Goal: Task Accomplishment & Management: Complete application form

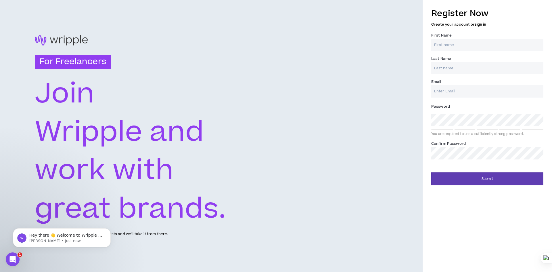
click at [458, 48] on input "First Name *" at bounding box center [487, 45] width 112 height 12
type input "amr"
type input "[DEMOGRAPHIC_DATA]"
type input "[PERSON_NAME][EMAIL_ADDRESS][DOMAIN_NAME]"
type input "[DEMOGRAPHIC_DATA]"
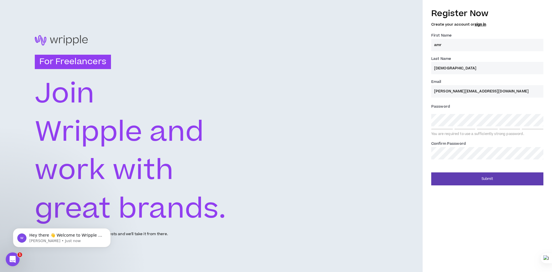
type input "[PERSON_NAME][EMAIL_ADDRESS][DOMAIN_NAME]"
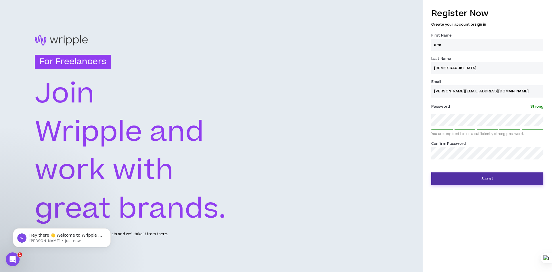
click at [492, 180] on button "Submit" at bounding box center [487, 178] width 112 height 13
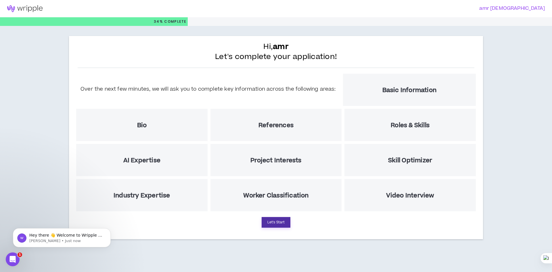
click at [283, 224] on button "Let's Start" at bounding box center [276, 222] width 29 height 11
select select "US"
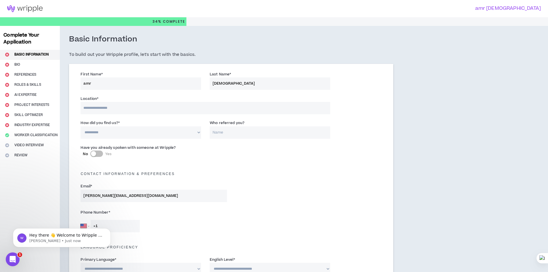
click at [113, 107] on input at bounding box center [205, 108] width 249 height 12
type input "****"
select select "EG"
type input "+20"
click at [118, 132] on select "**********" at bounding box center [141, 132] width 121 height 12
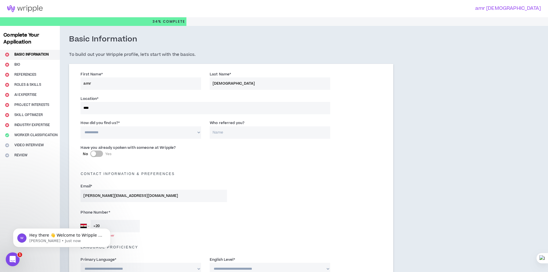
select select "*"
click at [81, 126] on select "**********" at bounding box center [141, 132] width 121 height 12
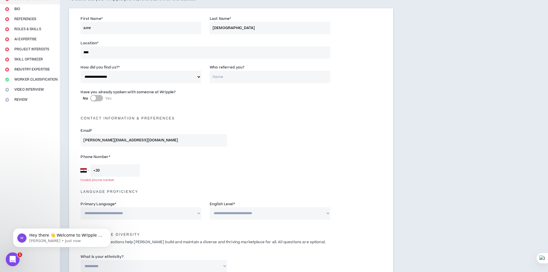
scroll to position [86, 0]
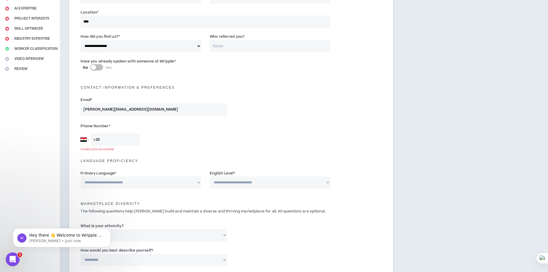
click at [116, 138] on input "+20" at bounding box center [115, 139] width 49 height 12
type input "[PHONE_NUMBER]"
click at [154, 181] on select "**********" at bounding box center [141, 182] width 121 height 12
select select "*****"
click at [81, 176] on select "**********" at bounding box center [141, 182] width 121 height 12
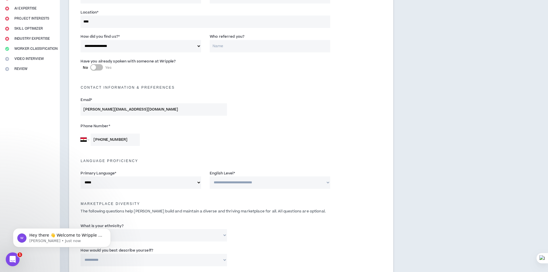
click at [228, 180] on select "**********" at bounding box center [270, 182] width 121 height 12
select select "*"
click at [210, 176] on select "**********" at bounding box center [270, 182] width 121 height 12
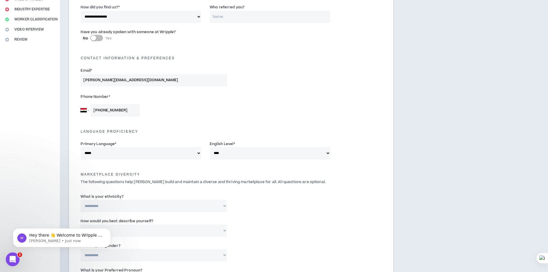
scroll to position [144, 0]
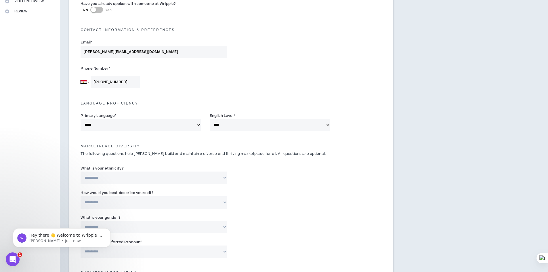
click at [143, 177] on select "**********" at bounding box center [154, 177] width 146 height 12
click at [143, 175] on select "**********" at bounding box center [154, 177] width 146 height 12
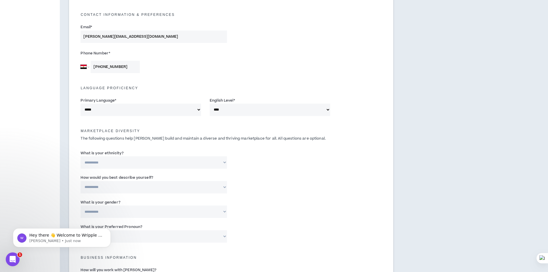
scroll to position [173, 0]
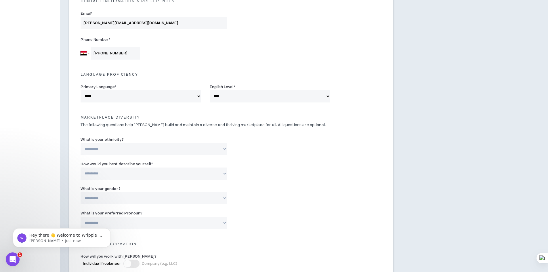
click at [154, 173] on select "**********" at bounding box center [154, 173] width 146 height 12
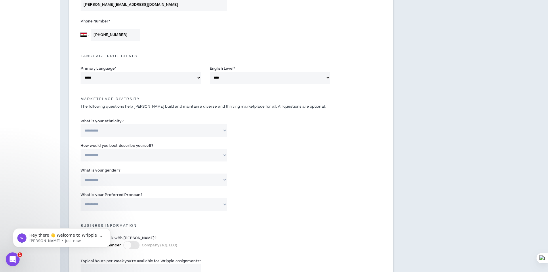
scroll to position [201, 0]
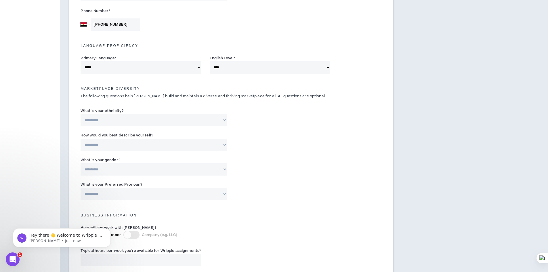
click at [160, 169] on select "**********" at bounding box center [154, 169] width 146 height 12
select select "***"
click at [81, 163] on select "**********" at bounding box center [154, 169] width 146 height 12
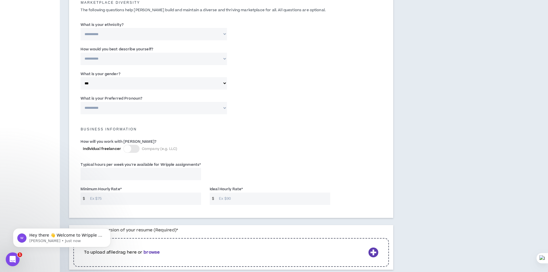
scroll to position [288, 0]
click at [132, 145] on div at bounding box center [131, 148] width 16 height 8
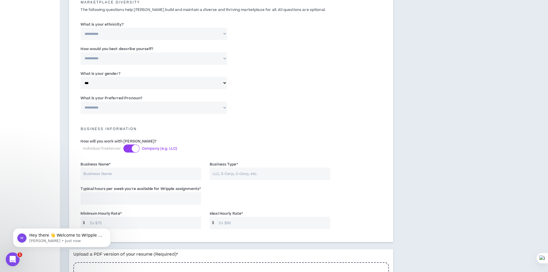
click at [130, 146] on div at bounding box center [131, 148] width 16 height 8
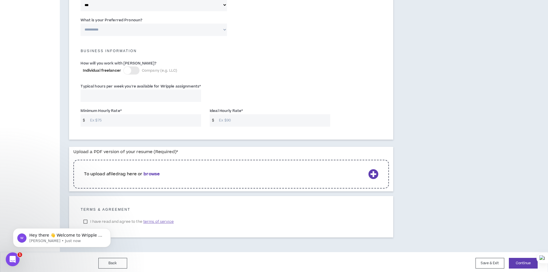
scroll to position [368, 0]
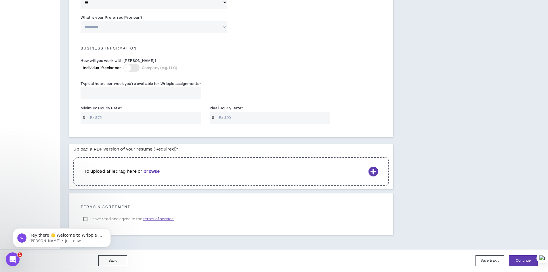
click html "Hey there 👋 Welcome to Wripple 🙌 Take a look around! If you have any questions,…"
click at [85, 219] on body "Hey there 👋 Welcome to Wripple 🙌 Take a look around! If you have any questions,…" at bounding box center [62, 236] width 110 height 36
click at [89, 219] on body "Hey there 👋 Welcome to Wripple 🙌 Take a look around! If you have any questions,…" at bounding box center [62, 236] width 110 height 36
click at [86, 219] on body "Hey there 👋 Welcome to Wripple 🙌 Take a look around! If you have any questions,…" at bounding box center [62, 236] width 110 height 36
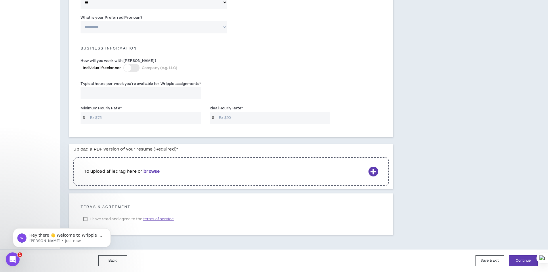
click at [86, 219] on body "Hey there 👋 Welcome to Wripple 🙌 Take a look around! If you have any questions,…" at bounding box center [62, 236] width 110 height 36
click html "Hey there 👋 Welcome to Wripple 🙌 Take a look around! If you have any questions,…"
click at [85, 219] on body "Hey there 👋 Welcome to Wripple 🙌 Take a look around! If you have any questions,…" at bounding box center [62, 236] width 110 height 36
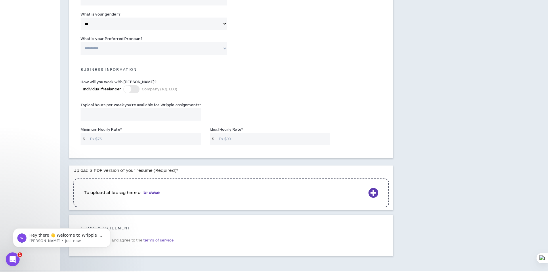
scroll to position [311, 0]
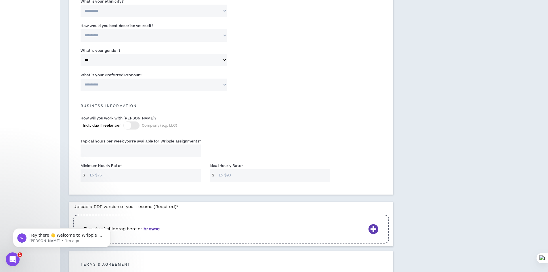
click at [125, 176] on input "Minimum Hourly Rate *" at bounding box center [144, 175] width 114 height 12
type input "25"
click at [253, 173] on input "Ideal Hourly Rate *" at bounding box center [273, 175] width 114 height 12
type input "3"
type input "40"
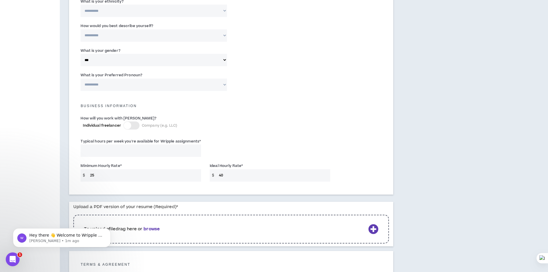
click at [152, 152] on input "Typical hours per week you're available for Wripple assignments *" at bounding box center [141, 150] width 121 height 12
type input "2"
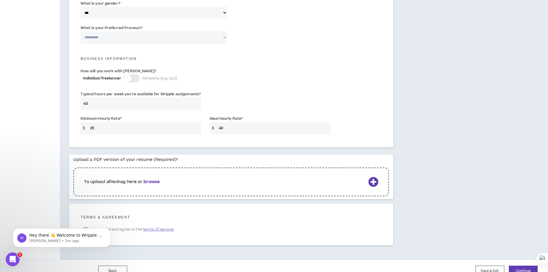
scroll to position [368, 0]
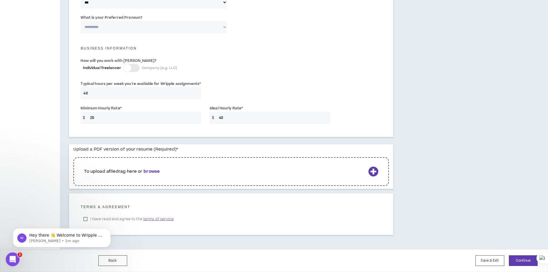
type input "40"
click at [86, 221] on body "Hey there 👋 Welcome to Wripple 🙌 Take a look around! If you have any questions,…" at bounding box center [62, 236] width 110 height 36
click at [85, 219] on body "Hey there 👋 Welcome to Wripple 🙌 Take a look around! If you have any questions,…" at bounding box center [62, 236] width 110 height 36
click at [368, 173] on icon at bounding box center [373, 171] width 10 height 10
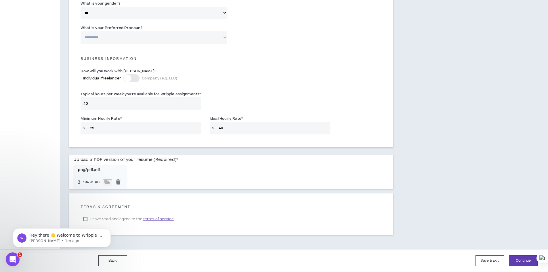
click at [86, 219] on body "Hey there 👋 Welcome to Wripple 🙌 Take a look around! If you have any questions,…" at bounding box center [62, 236] width 110 height 36
click at [159, 219] on span "terms of service" at bounding box center [158, 219] width 30 height 6
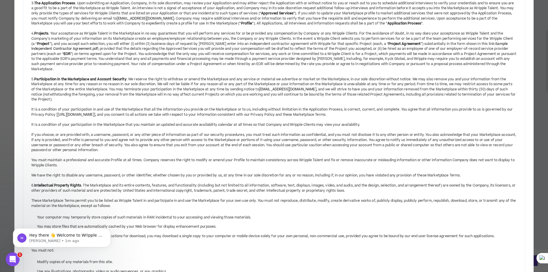
drag, startPoint x: 548, startPoint y: 78, endPoint x: 548, endPoint y: 88, distance: 9.8
click at [548, 89] on div at bounding box center [548, 136] width 0 height 272
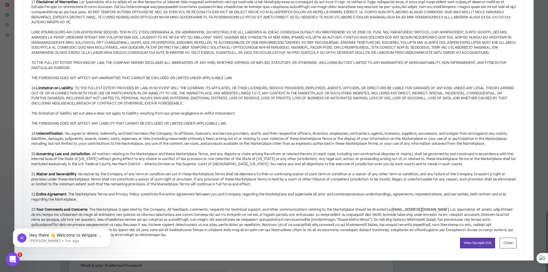
drag, startPoint x: 547, startPoint y: 83, endPoint x: 524, endPoint y: 264, distance: 182.3
click at [544, 152] on html "**********" at bounding box center [274, 16] width 548 height 272
click at [506, 245] on button "Close" at bounding box center [508, 243] width 17 height 11
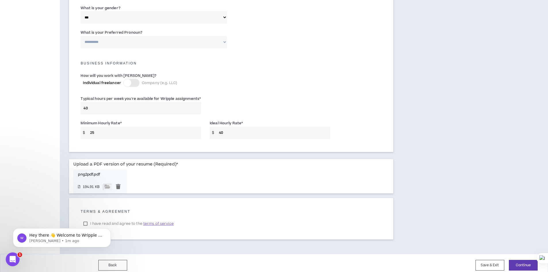
scroll to position [358, 0]
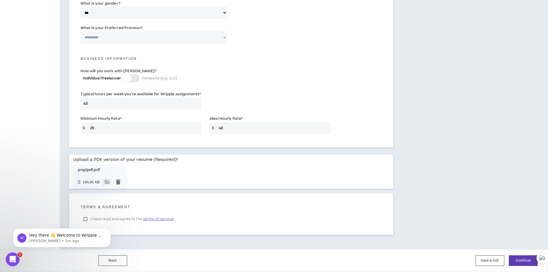
click at [85, 217] on div "Hey there 👋 Welcome to Wripple 🙌 Take a look around! If you have any questions,…" at bounding box center [62, 211] width 106 height 72
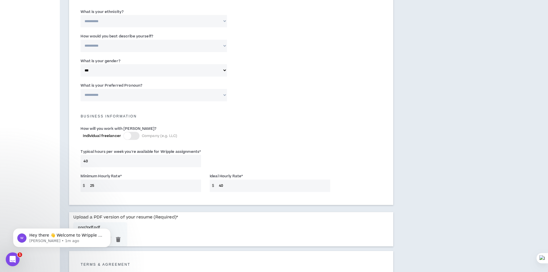
scroll to position [329, 0]
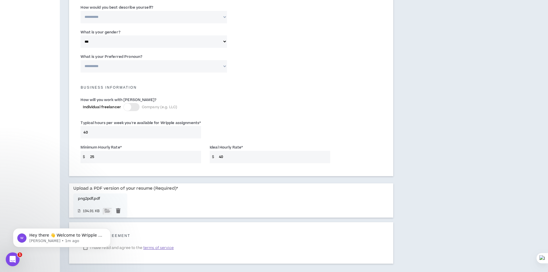
click at [87, 248] on body "Hey there 👋 Welcome to Wripple 🙌 Take a look around! If you have any questions,…" at bounding box center [62, 236] width 110 height 36
click at [16, 255] on div "Open Intercom Messenger" at bounding box center [12, 259] width 19 height 19
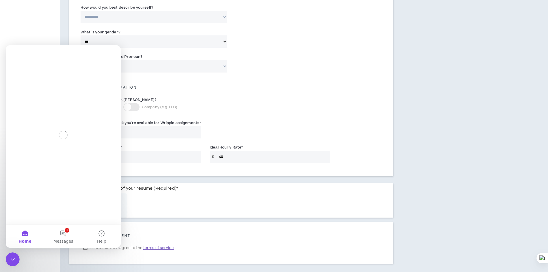
scroll to position [0, 0]
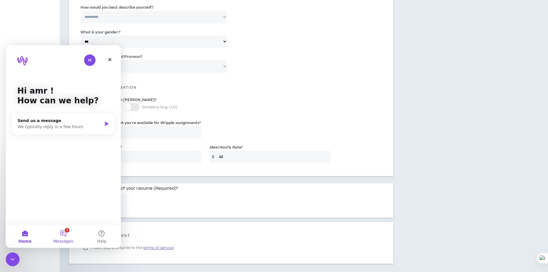
click at [61, 233] on button "1 Messages" at bounding box center [63, 236] width 38 height 23
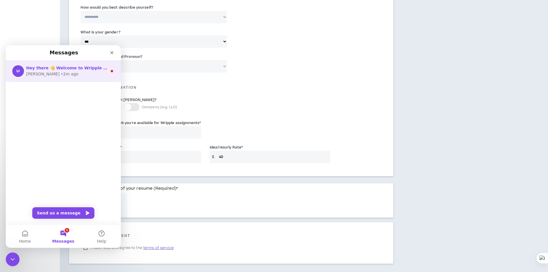
click at [64, 76] on div "[PERSON_NAME] • 2m ago" at bounding box center [66, 74] width 81 height 6
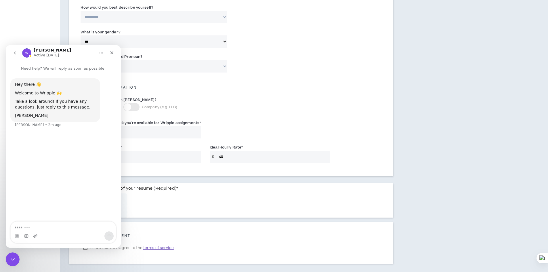
click at [10, 253] on div "Close Intercom Messenger" at bounding box center [13, 259] width 14 height 14
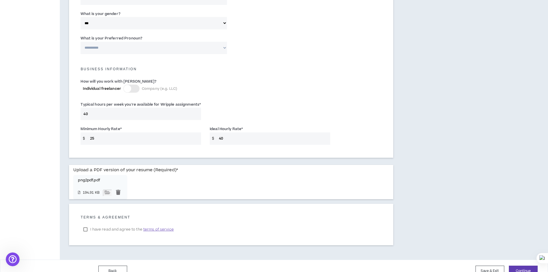
scroll to position [358, 0]
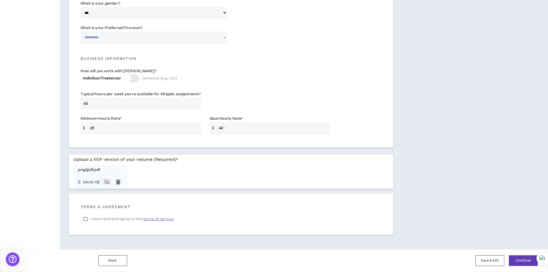
click at [87, 218] on label "I have read and agree to the terms of service" at bounding box center [129, 219] width 96 height 9
click at [520, 260] on button "Continue" at bounding box center [523, 260] width 29 height 11
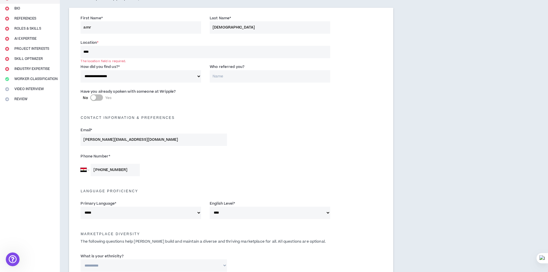
scroll to position [9, 0]
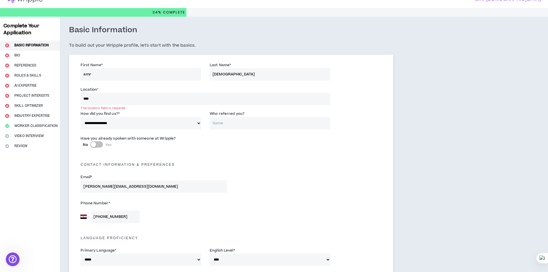
click at [104, 97] on input "****" at bounding box center [205, 99] width 249 height 12
type input "**********"
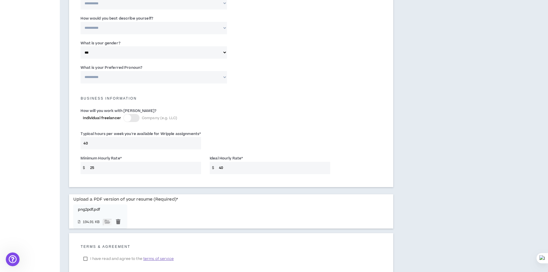
scroll to position [358, 0]
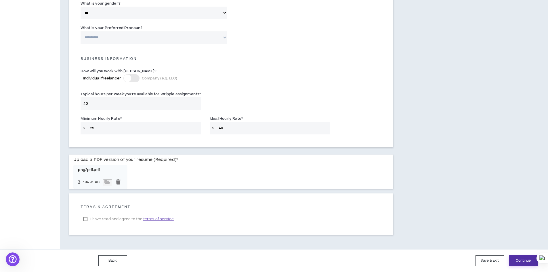
click at [524, 259] on button "Continue" at bounding box center [523, 260] width 29 height 11
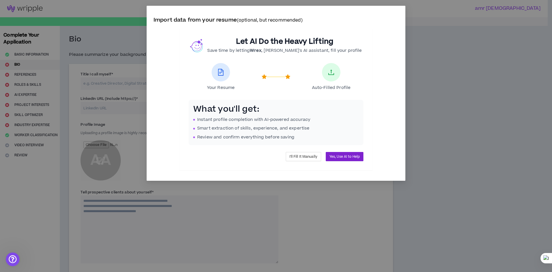
click at [341, 157] on span "Yes, Use AI to Help" at bounding box center [345, 156] width 30 height 5
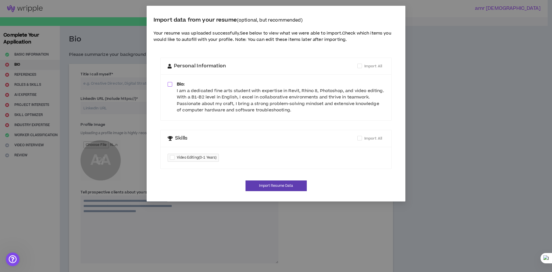
click at [169, 83] on span at bounding box center [170, 84] width 5 height 5
click at [176, 156] on div at bounding box center [173, 157] width 7 height 7
checkbox input "****"
click at [286, 182] on button "Import Resume Data" at bounding box center [276, 185] width 61 height 11
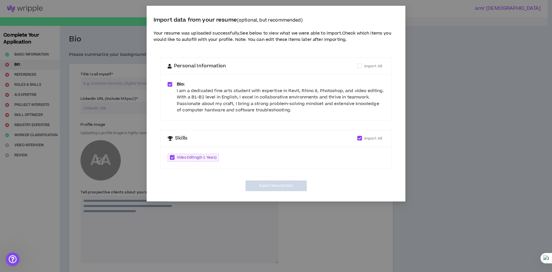
type textarea "**********"
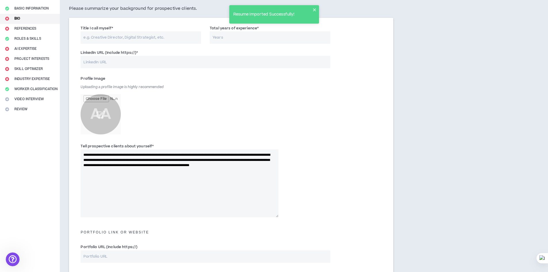
scroll to position [58, 0]
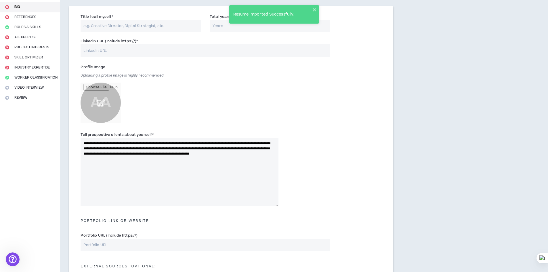
click at [100, 104] on input "file" at bounding box center [101, 103] width 40 height 40
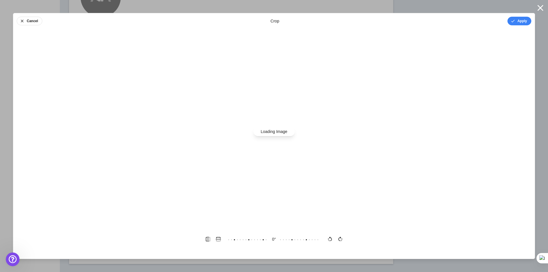
scroll to position [173, 0]
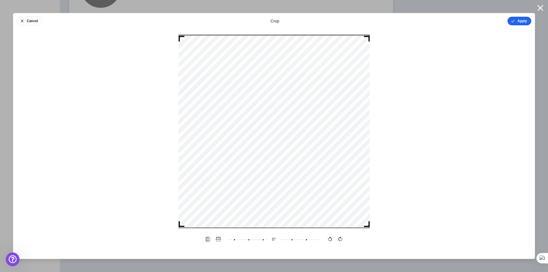
click at [523, 25] on button "Apply" at bounding box center [519, 21] width 24 height 9
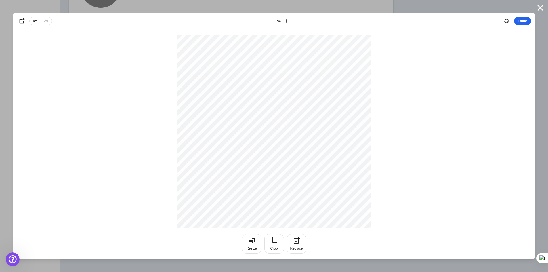
click at [525, 22] on button "Done" at bounding box center [522, 21] width 17 height 9
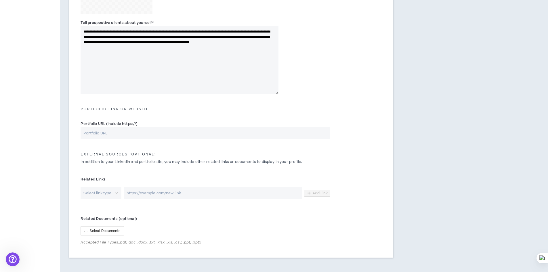
scroll to position [220, 0]
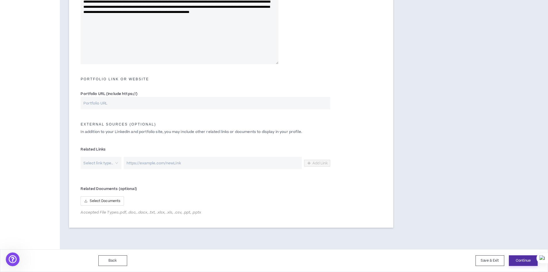
click at [518, 264] on button "Continue" at bounding box center [523, 260] width 29 height 11
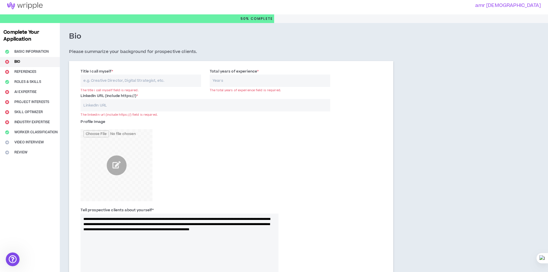
scroll to position [0, 0]
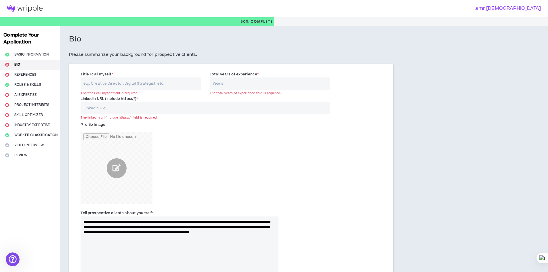
click at [145, 82] on input "Title I call myself *" at bounding box center [141, 83] width 121 height 12
type input "architecture"
click at [243, 81] on input "Total years of experience *" at bounding box center [270, 83] width 121 height 12
type input "7"
click at [137, 104] on input "LinkedIn URL (Include https://) *" at bounding box center [205, 108] width 249 height 12
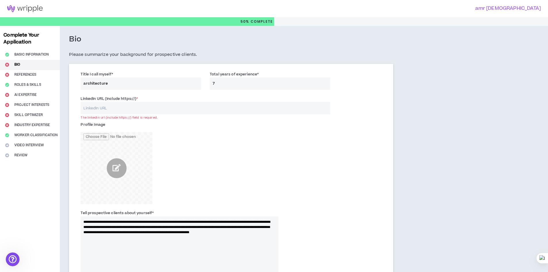
click at [118, 109] on input "LinkedIn URL (Include https://) *" at bounding box center [205, 108] width 249 height 12
paste input "[URL][DOMAIN_NAME][PERSON_NAME]"
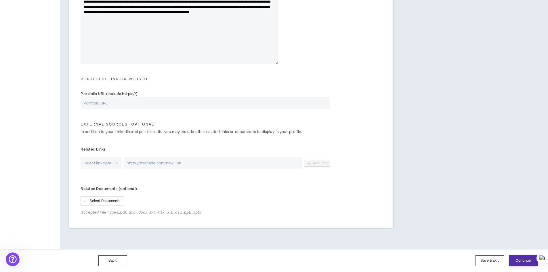
type input "[URL][DOMAIN_NAME][PERSON_NAME]"
click at [520, 260] on button "Continue" at bounding box center [523, 260] width 29 height 11
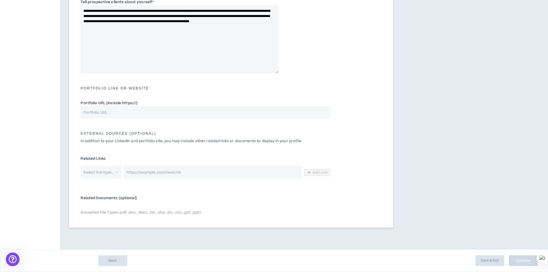
scroll to position [211, 0]
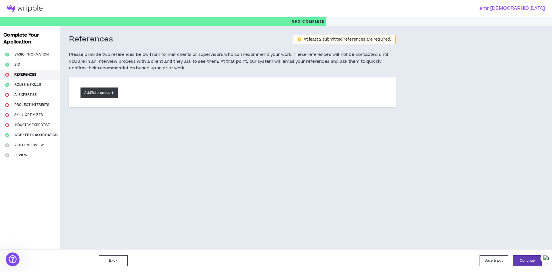
click at [96, 94] on button "Add References" at bounding box center [99, 92] width 37 height 11
